Goal: Transaction & Acquisition: Purchase product/service

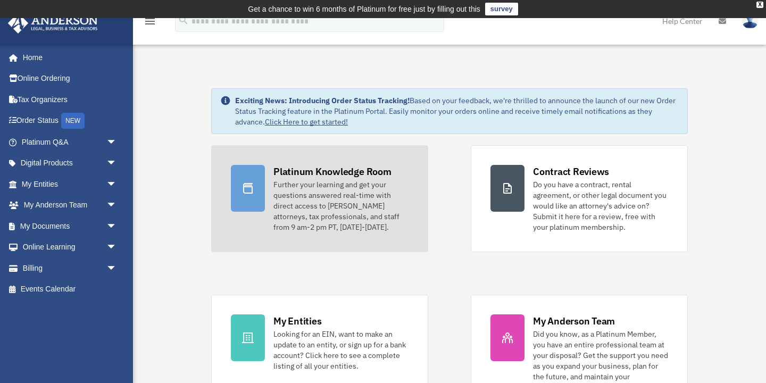
click at [342, 199] on div "Further your learning and get your questions answered real-time with direct acc…" at bounding box center [340, 205] width 135 height 53
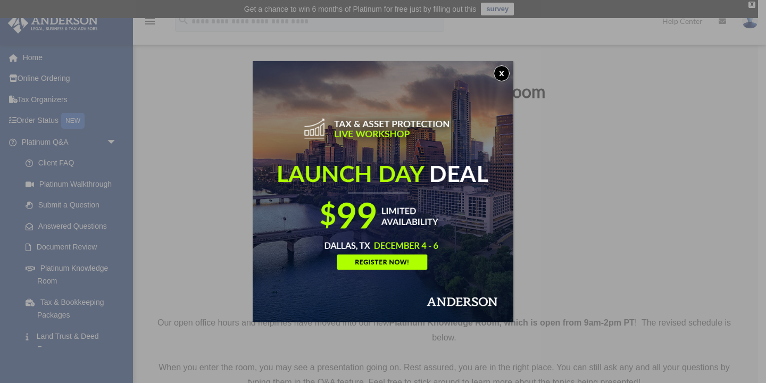
click at [505, 75] on button "x" at bounding box center [501, 73] width 16 height 16
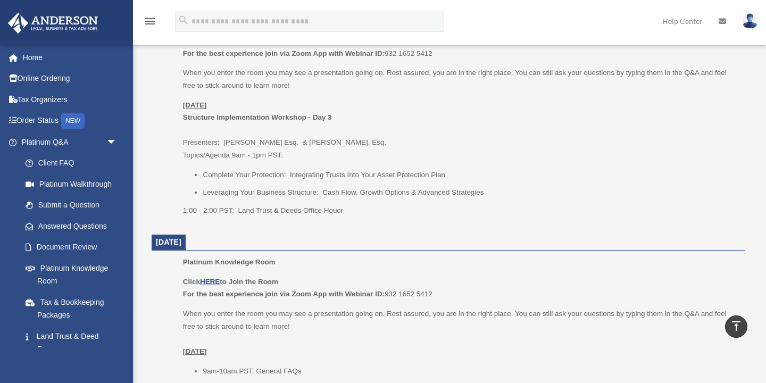
scroll to position [518, 0]
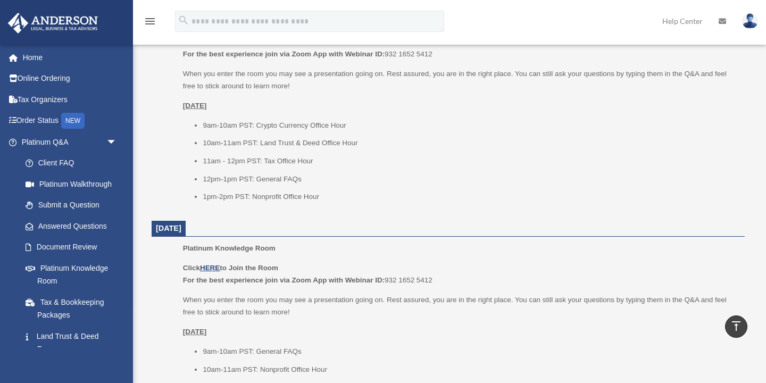
click at [671, 206] on div "Platinum Knowledge Room Click HERE to Join the Room For the best experience joi…" at bounding box center [460, 112] width 554 height 195
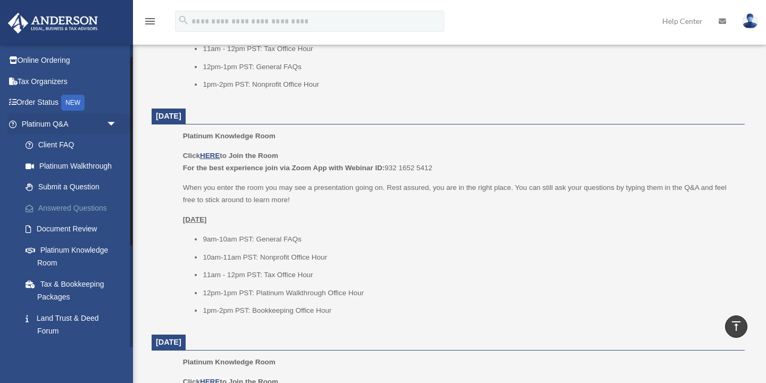
scroll to position [23, 0]
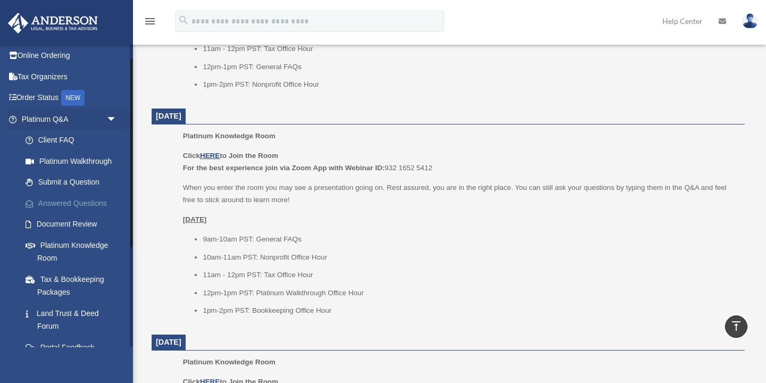
click at [82, 206] on link "Answered Questions" at bounding box center [74, 202] width 118 height 21
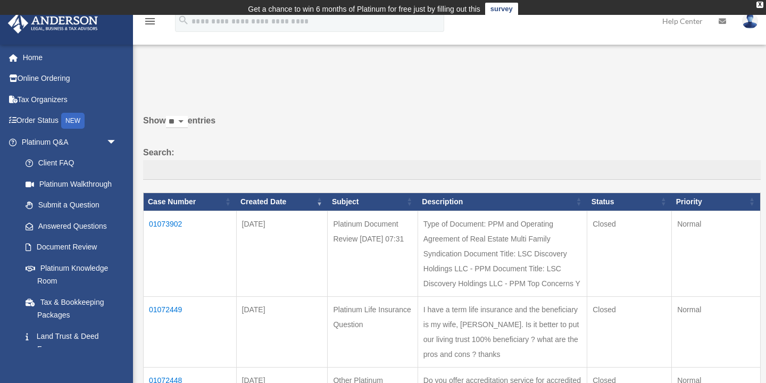
scroll to position [24, 0]
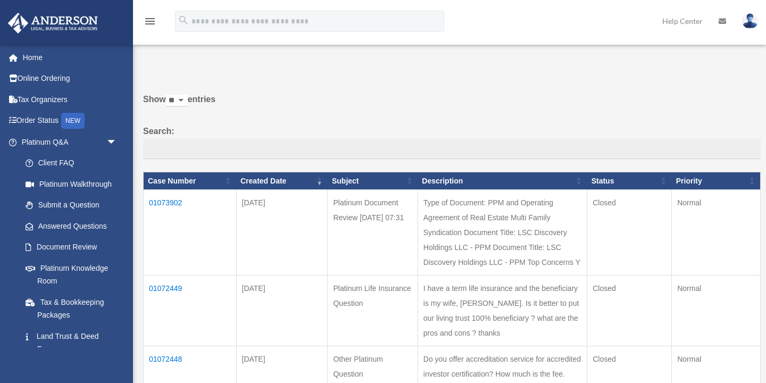
click at [173, 203] on td "01073902" at bounding box center [190, 233] width 93 height 86
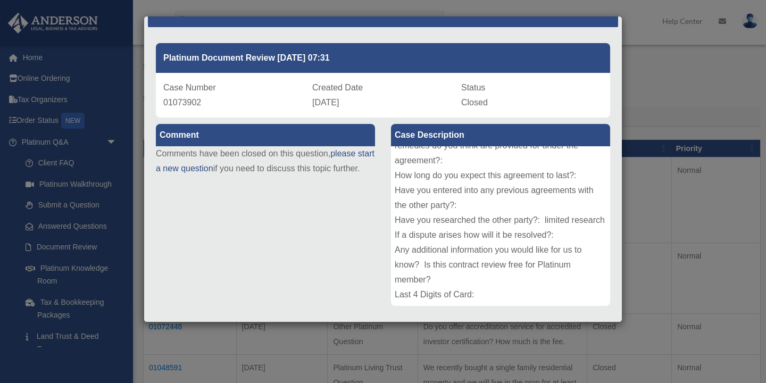
scroll to position [0, 0]
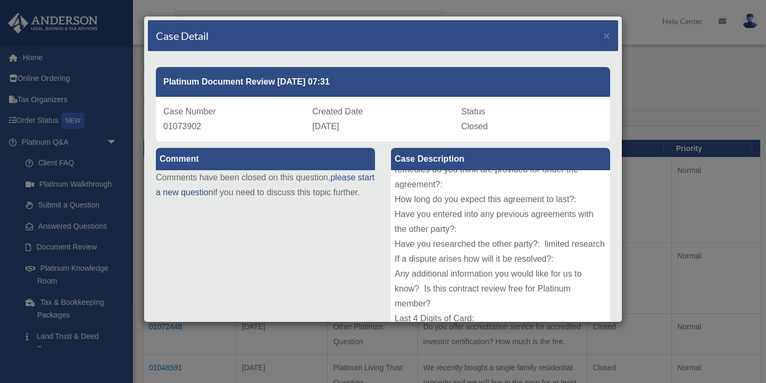
click at [32, 56] on div "Case Detail × Platinum Document Review 08/12/2025 07:31 Case Number 01073902 Cr…" at bounding box center [383, 191] width 766 height 383
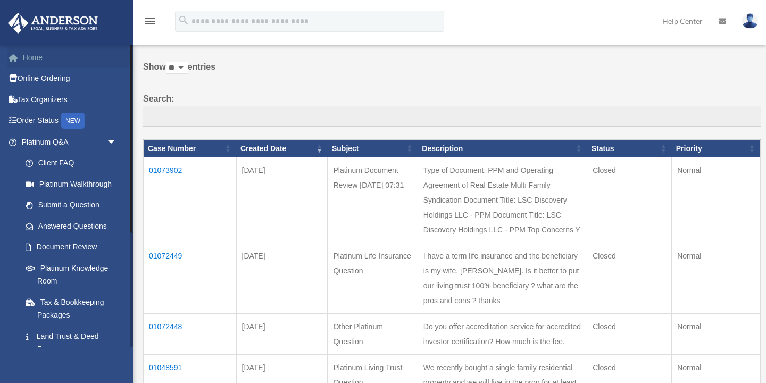
click at [32, 58] on link "Home" at bounding box center [69, 57] width 125 height 21
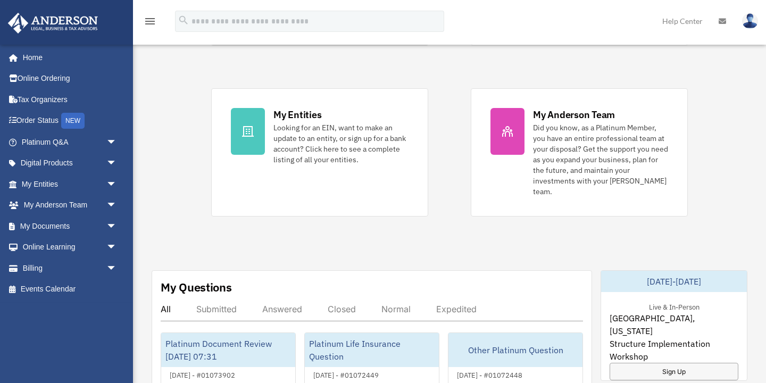
scroll to position [207, 0]
click at [111, 268] on span "arrow_drop_down" at bounding box center [116, 268] width 21 height 22
click at [78, 287] on link "$ Open Invoices" at bounding box center [74, 290] width 118 height 22
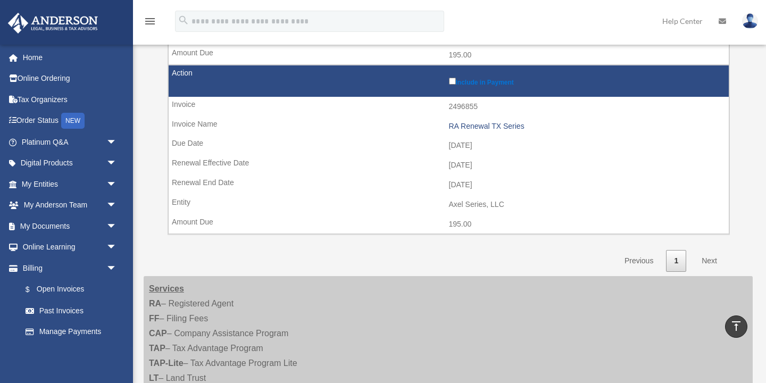
scroll to position [310, 0]
click at [705, 259] on link "Next" at bounding box center [708, 260] width 31 height 22
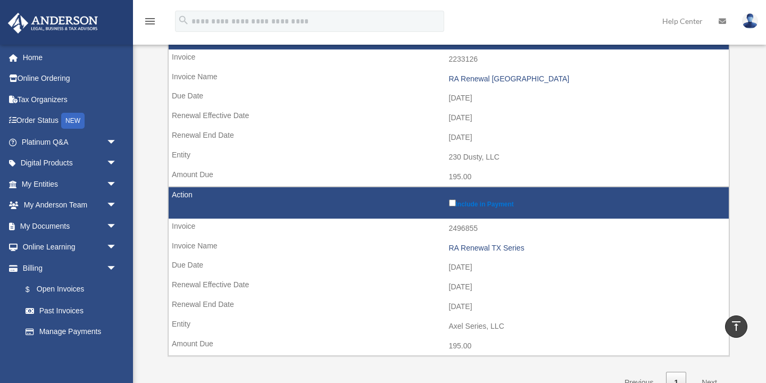
scroll to position [184, 0]
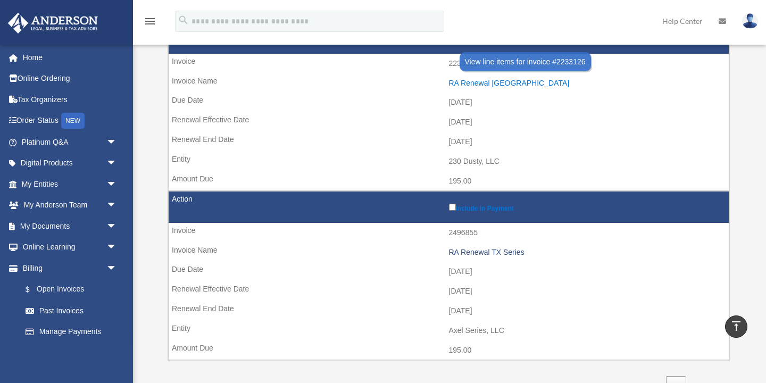
click at [481, 81] on div "RA Renewal [GEOGRAPHIC_DATA]" at bounding box center [586, 83] width 275 height 9
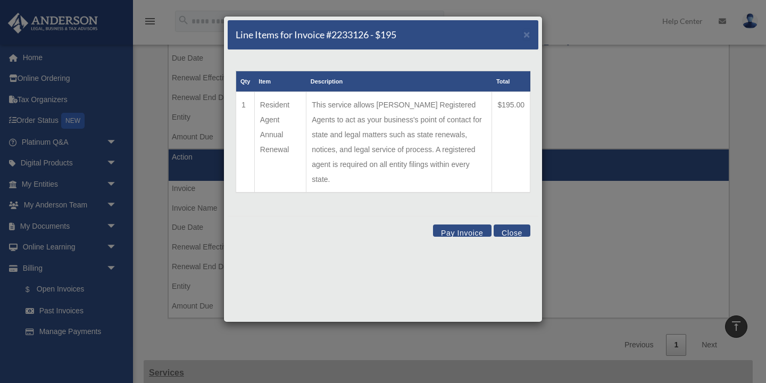
scroll to position [229, 0]
click at [467, 224] on button "Pay Invoice" at bounding box center [462, 230] width 58 height 12
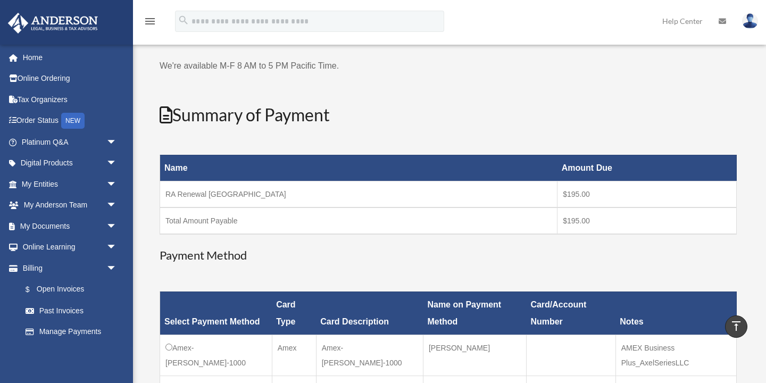
scroll to position [77, 0]
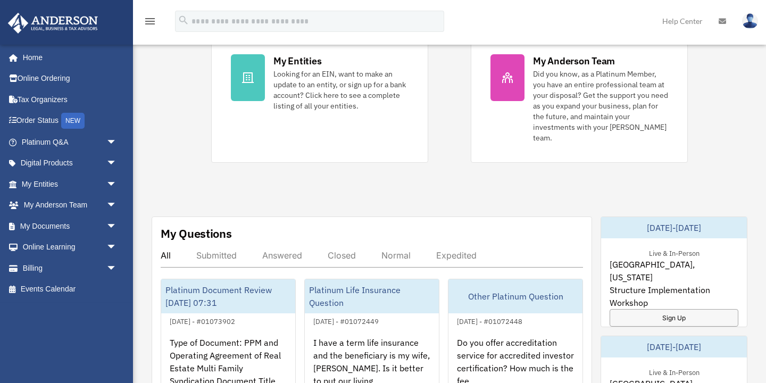
scroll to position [274, 0]
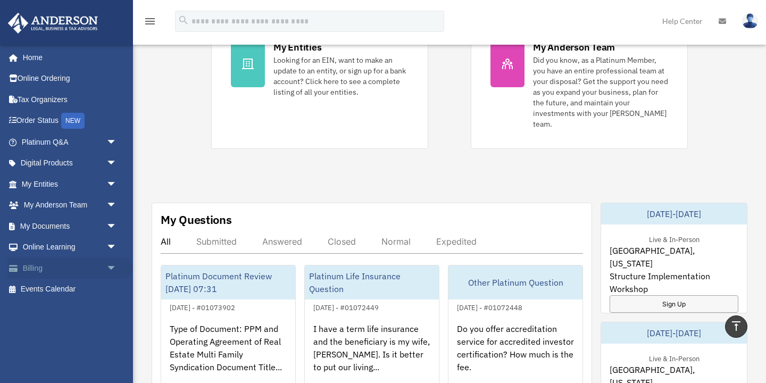
click at [111, 265] on span "arrow_drop_down" at bounding box center [116, 268] width 21 height 22
click at [75, 289] on link "$ Open Invoices" at bounding box center [74, 290] width 118 height 22
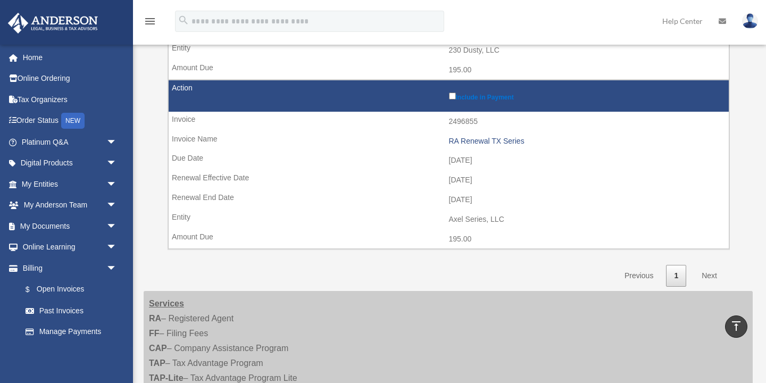
scroll to position [296, 0]
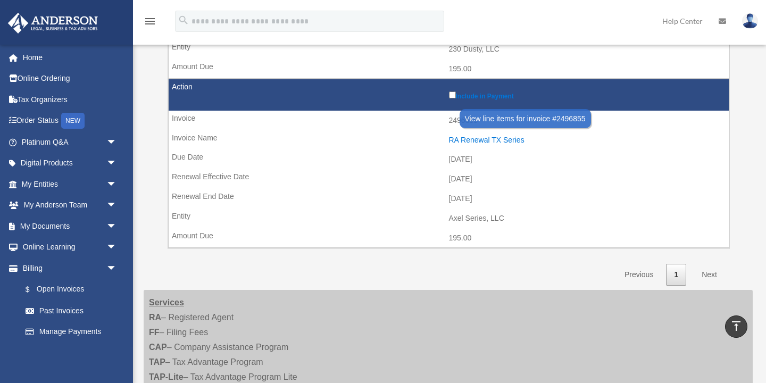
click at [468, 140] on div "RA Renewal TX Series" at bounding box center [586, 140] width 275 height 9
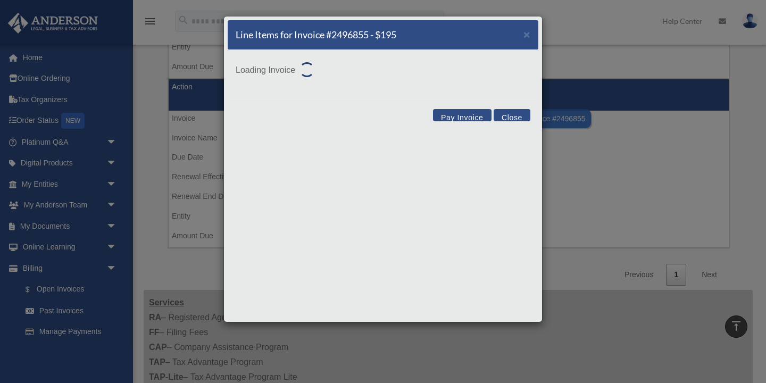
click at [468, 140] on div "Line Items for Invoice #2496855 - $195 × Loading Invoice Pay Invoice Close" at bounding box center [382, 169] width 319 height 306
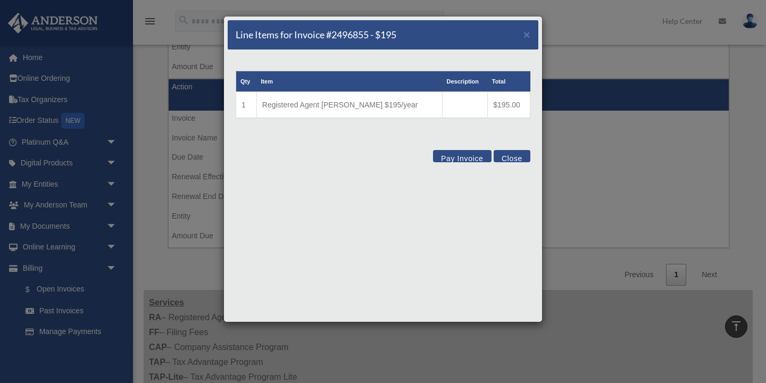
click at [463, 158] on button "Pay Invoice" at bounding box center [462, 156] width 58 height 12
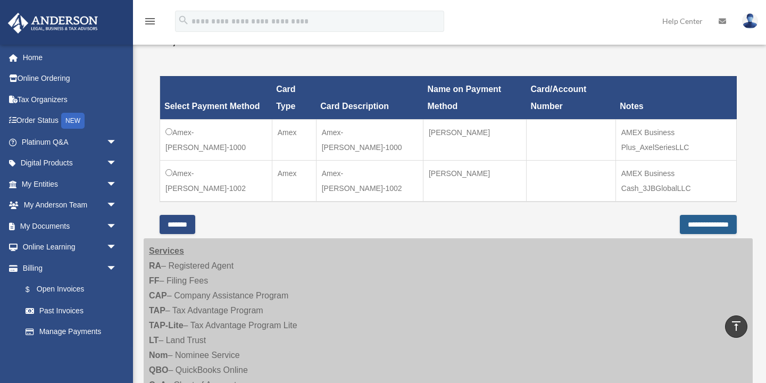
click at [693, 222] on input "**********" at bounding box center [707, 224] width 57 height 19
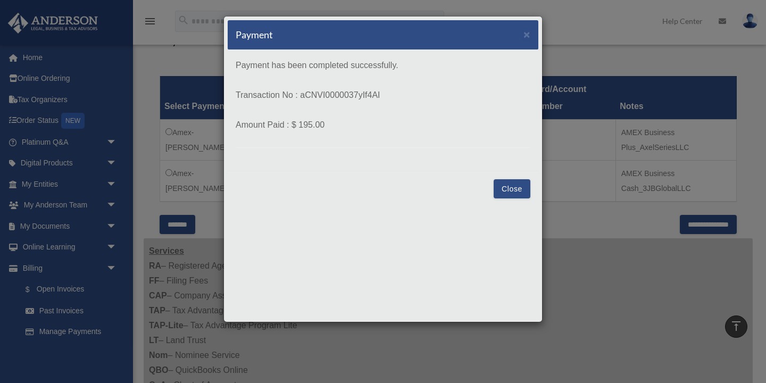
click at [513, 190] on button "Close" at bounding box center [511, 188] width 37 height 19
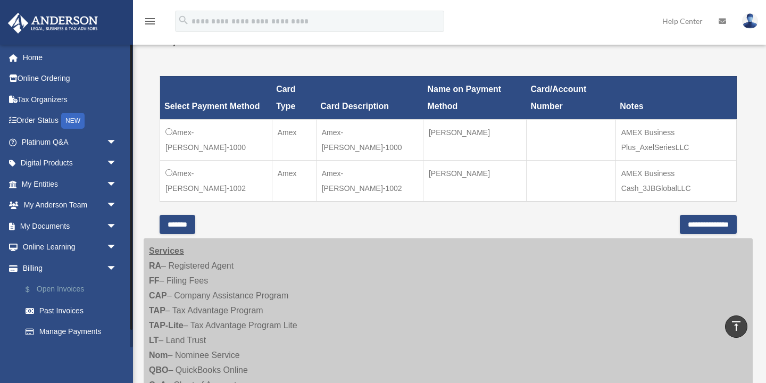
click at [61, 292] on link "$ Open Invoices" at bounding box center [74, 290] width 118 height 22
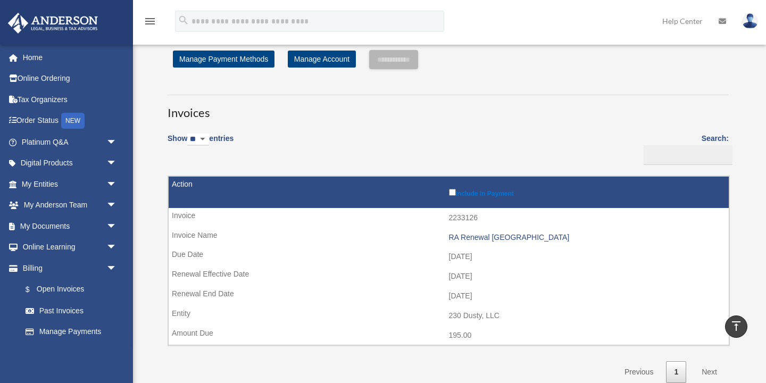
scroll to position [28, 0]
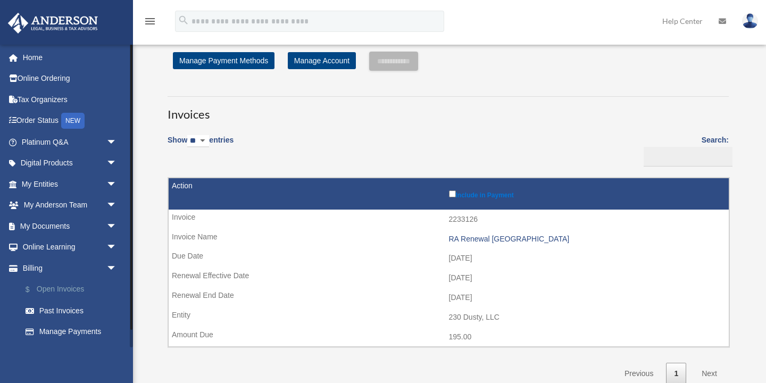
click at [71, 288] on link "$ Open Invoices" at bounding box center [74, 290] width 118 height 22
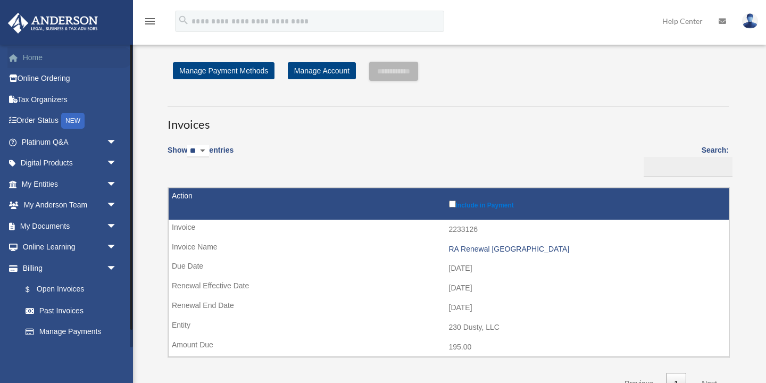
click at [30, 57] on link "Home" at bounding box center [69, 57] width 125 height 21
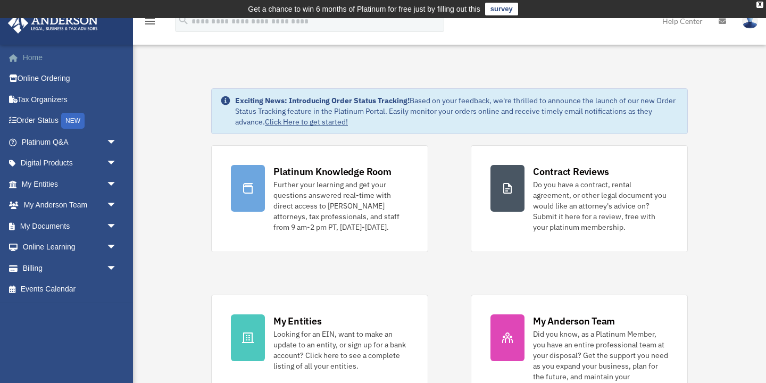
click at [36, 57] on link "Home" at bounding box center [69, 57] width 125 height 21
